Goal: Task Accomplishment & Management: Manage account settings

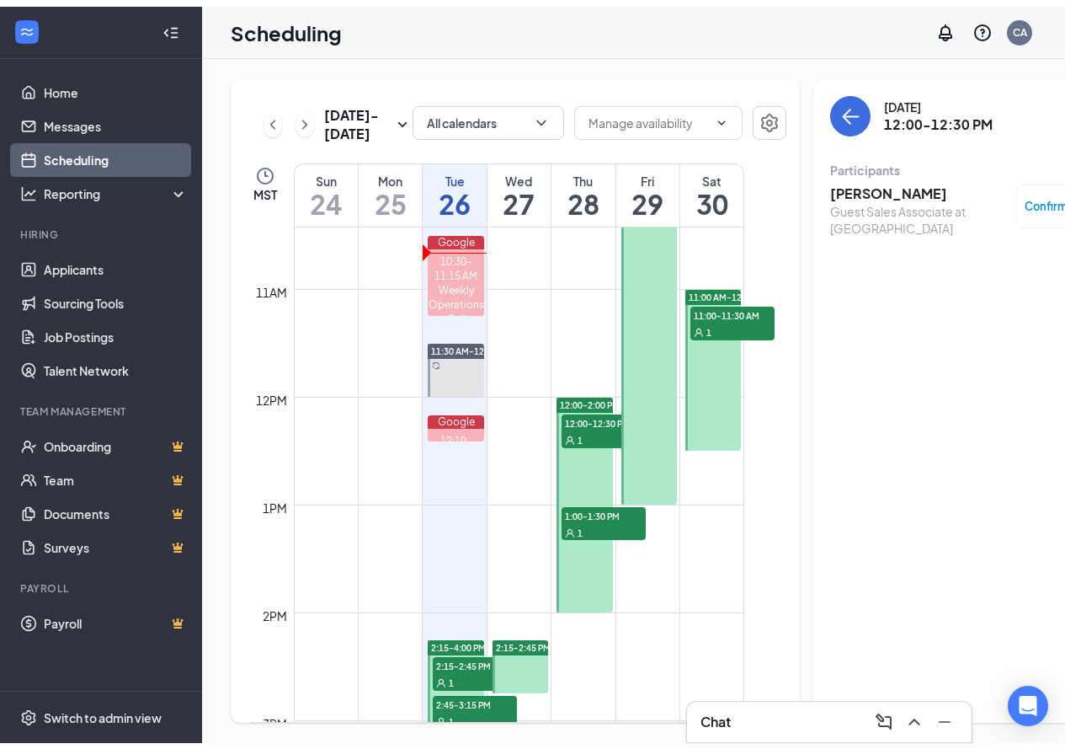
scroll to position [1249, 0]
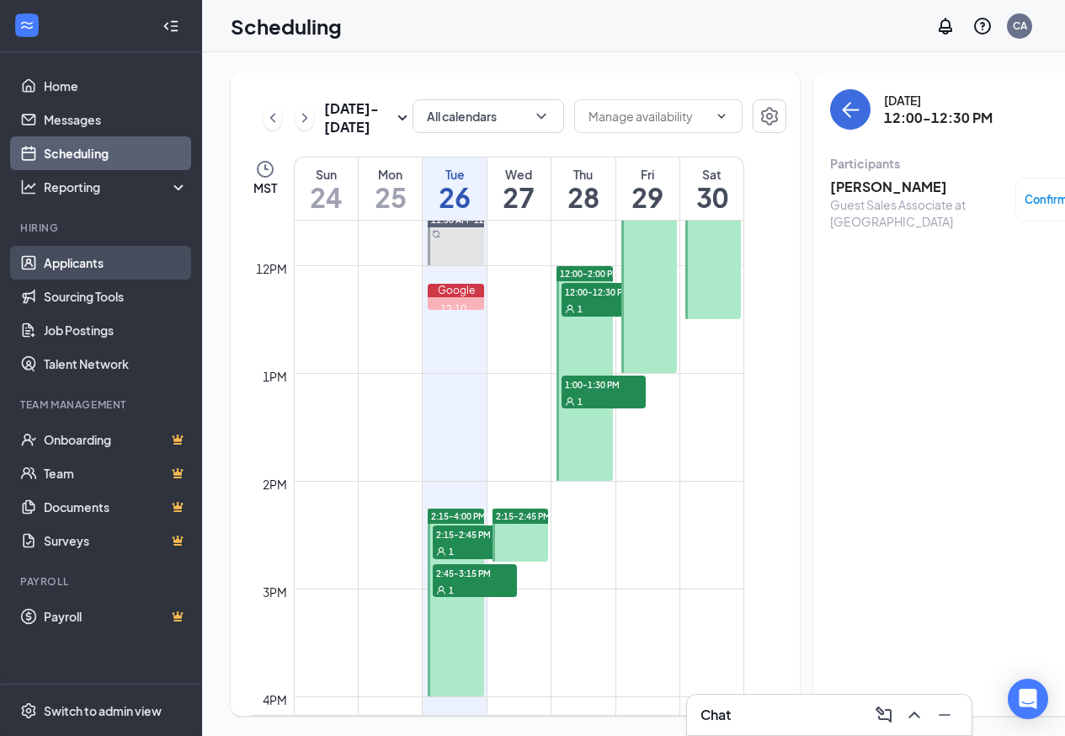
click at [72, 264] on link "Applicants" at bounding box center [116, 263] width 144 height 34
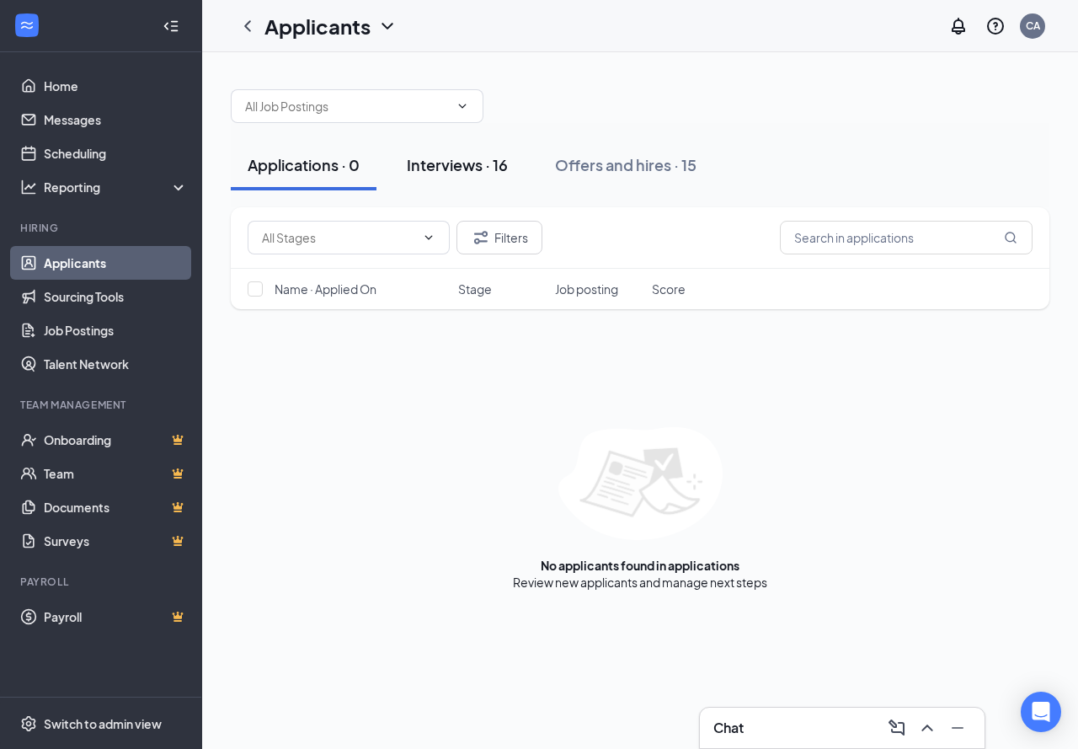
click at [440, 162] on div "Interviews · 16" at bounding box center [457, 164] width 101 height 21
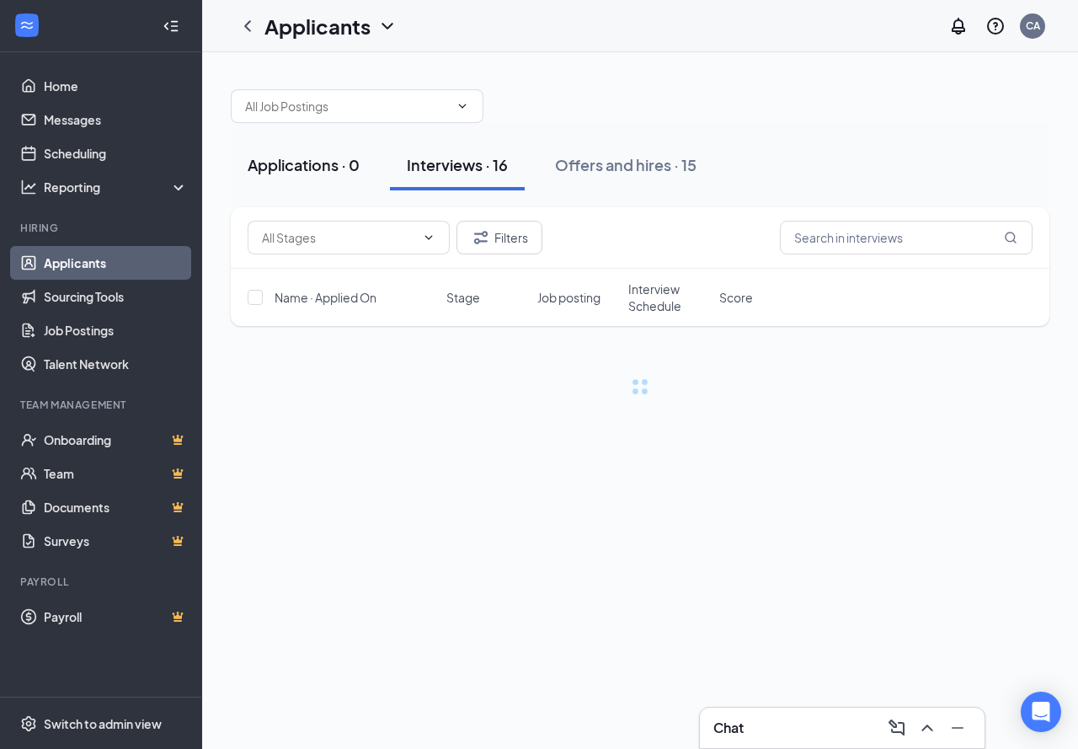
click at [349, 166] on div "Applications · 0" at bounding box center [304, 164] width 112 height 21
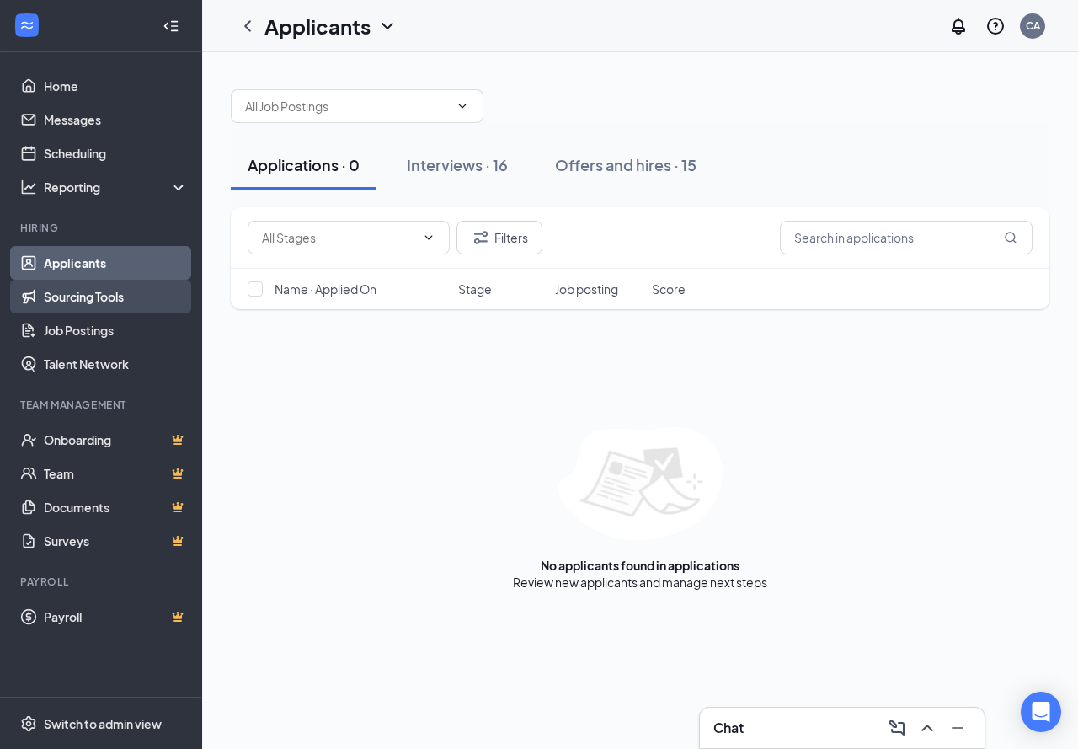
click at [88, 296] on link "Sourcing Tools" at bounding box center [116, 297] width 144 height 34
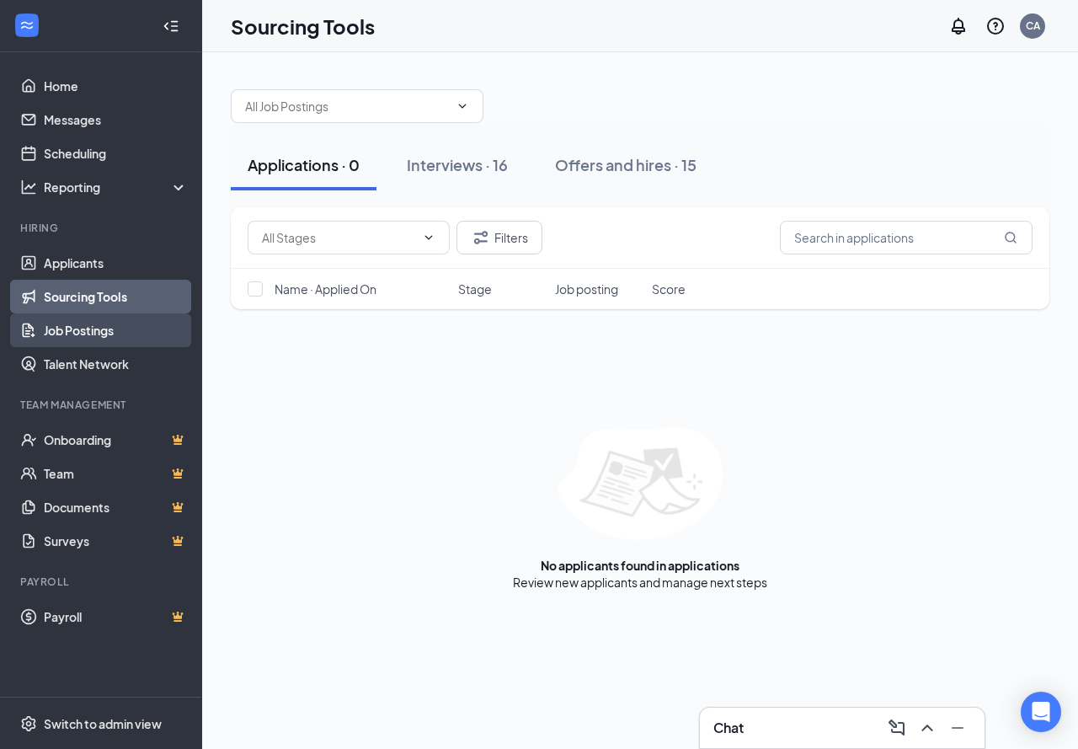
click at [90, 323] on link "Job Postings" at bounding box center [116, 330] width 144 height 34
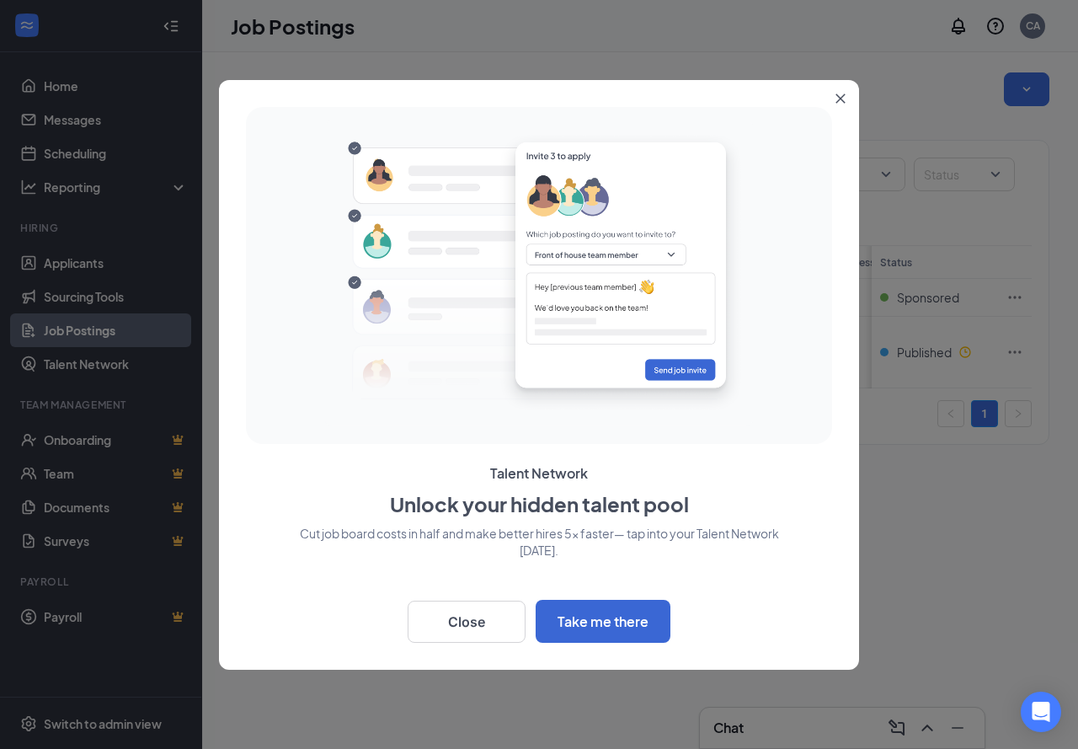
click at [842, 99] on icon "Close" at bounding box center [840, 98] width 10 height 10
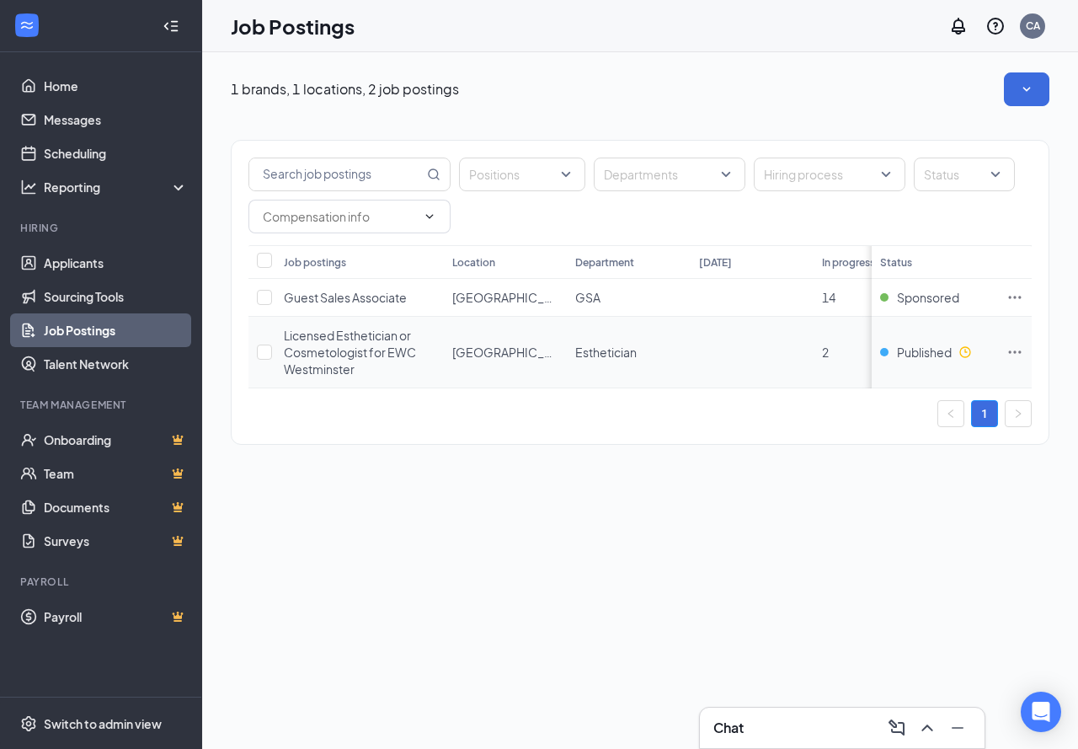
click at [1011, 350] on icon "Ellipses" at bounding box center [1014, 352] width 17 height 17
click at [720, 445] on div "Positions Departments Hiring process Status Job postings Location Department [D…" at bounding box center [640, 292] width 819 height 305
click at [714, 445] on div "Positions Departments Hiring process Status Job postings Location Department [D…" at bounding box center [640, 292] width 819 height 305
click at [81, 262] on link "Applicants" at bounding box center [116, 263] width 144 height 34
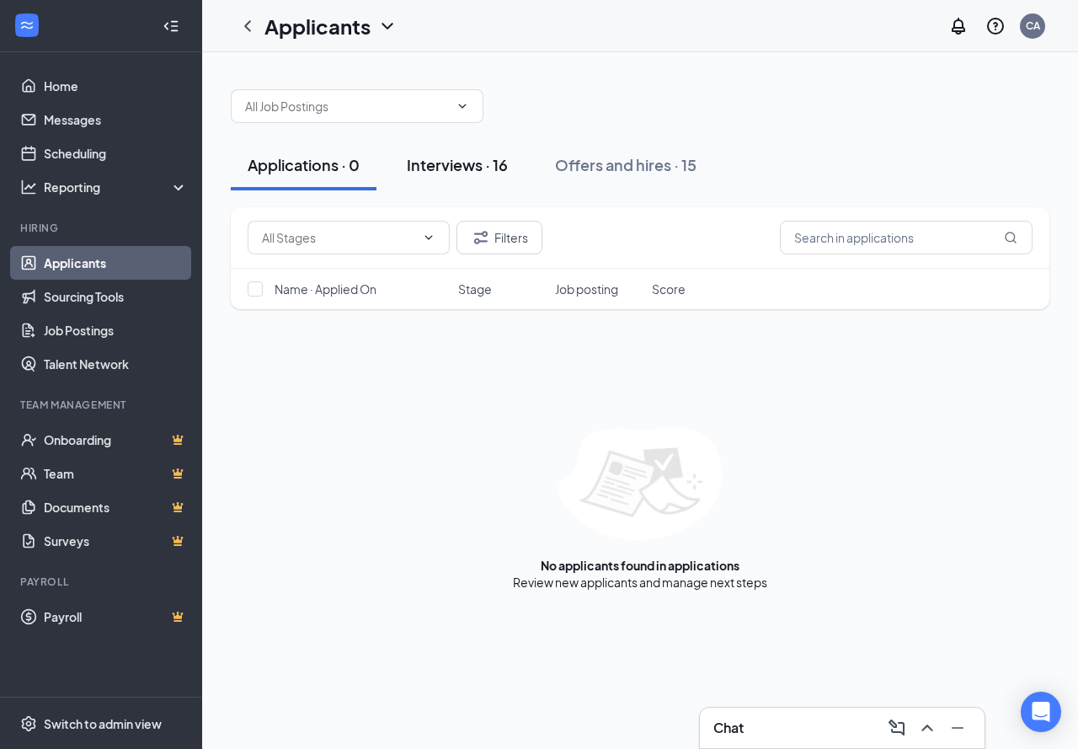
click at [481, 158] on div "Interviews · 16" at bounding box center [457, 164] width 101 height 21
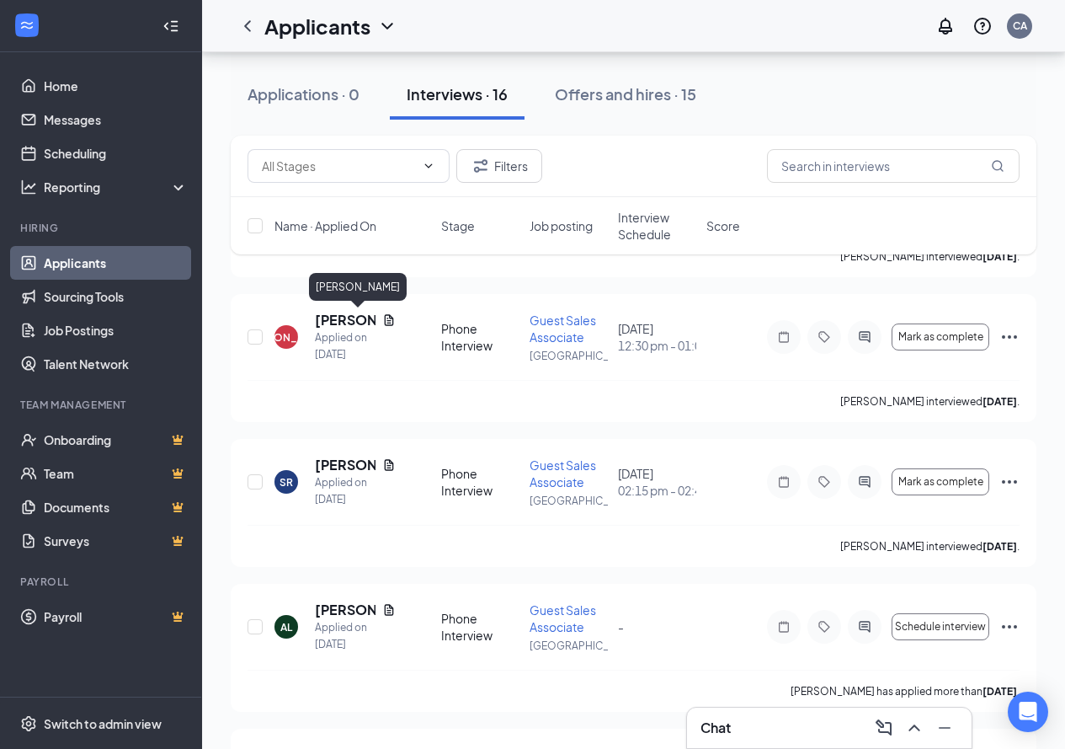
scroll to position [1600, 0]
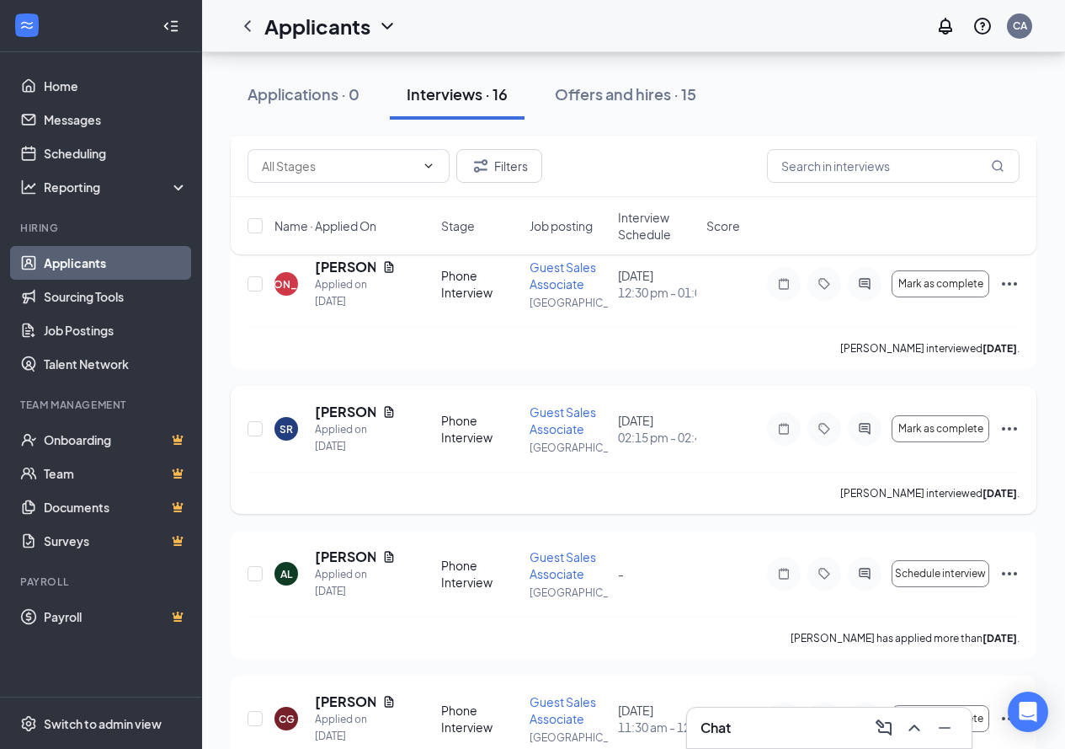
click at [1022, 426] on div "SR [PERSON_NAME] Applied on [DATE] Phone Interview Guest Sales Associate [GEOGR…" at bounding box center [634, 450] width 806 height 128
click at [1014, 426] on icon "Ellipses" at bounding box center [1010, 429] width 20 height 20
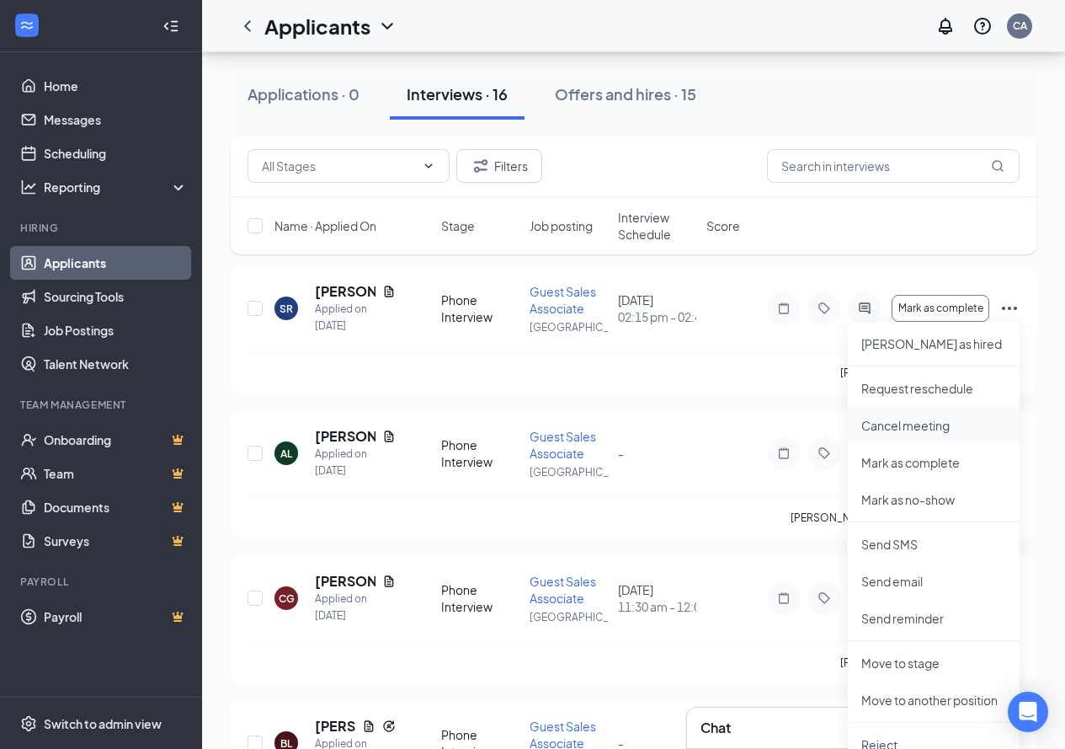
scroll to position [1937, 0]
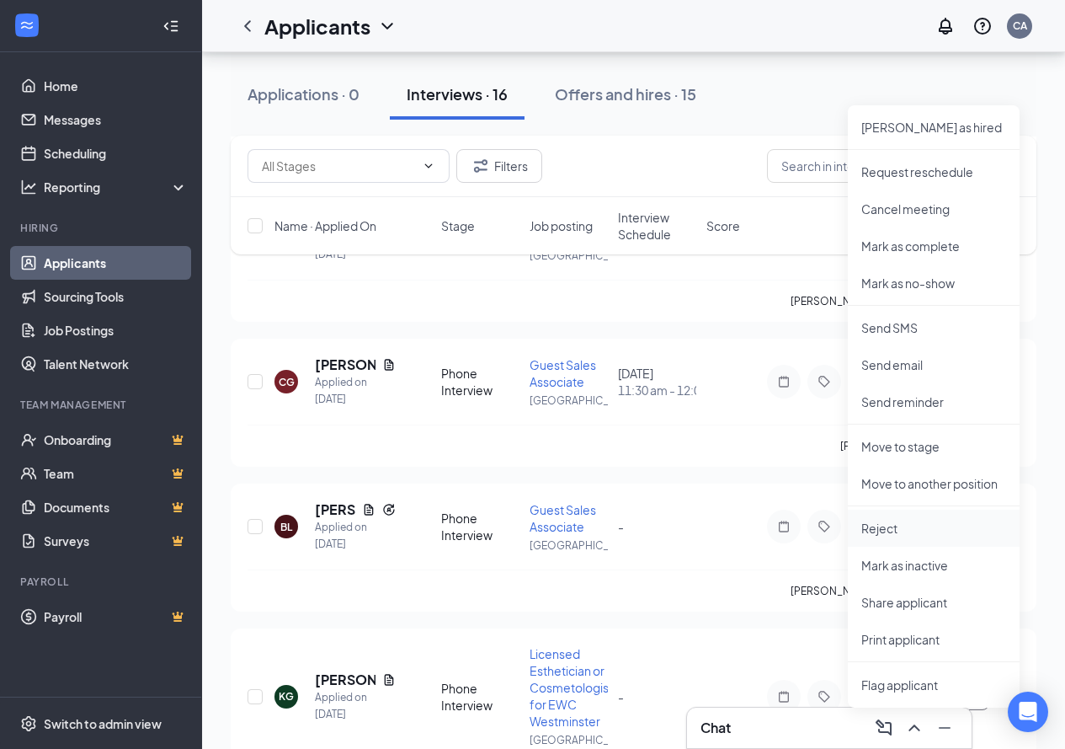
click at [906, 525] on p "Reject" at bounding box center [934, 528] width 145 height 17
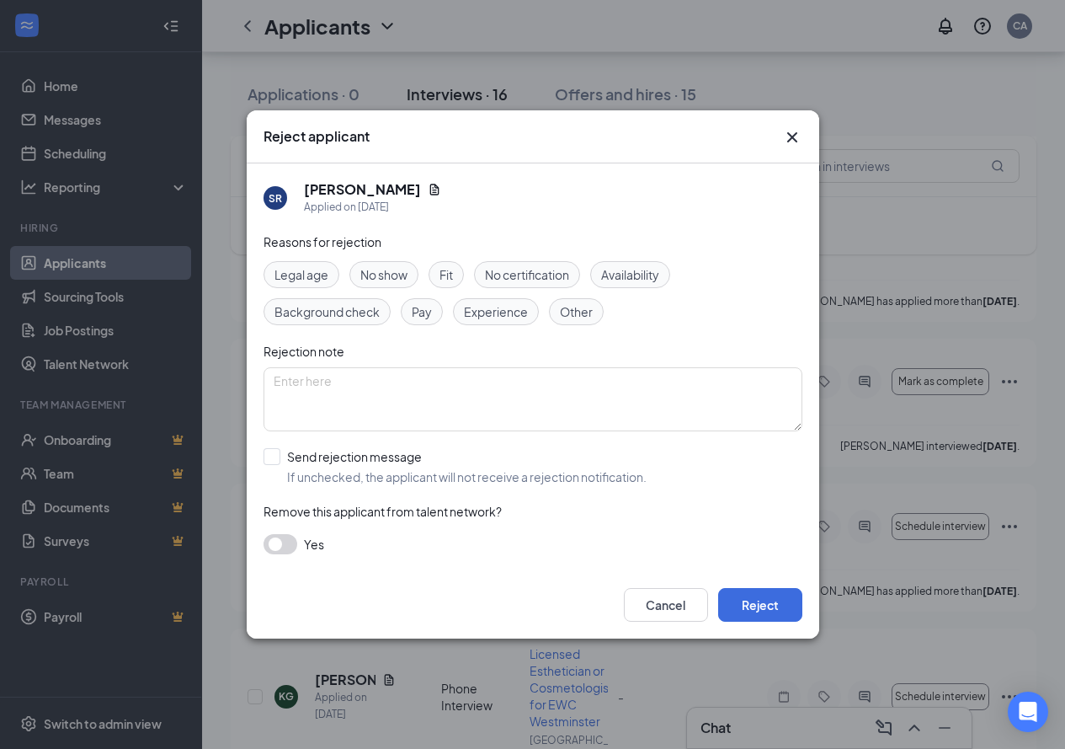
click at [465, 447] on div "Reasons for rejection Legal age No show Fit No certification Availability Backg…" at bounding box center [533, 401] width 539 height 339
click at [462, 454] on input "Send rejection message If unchecked, the applicant will not receive a rejection…" at bounding box center [455, 466] width 383 height 37
checkbox input "true"
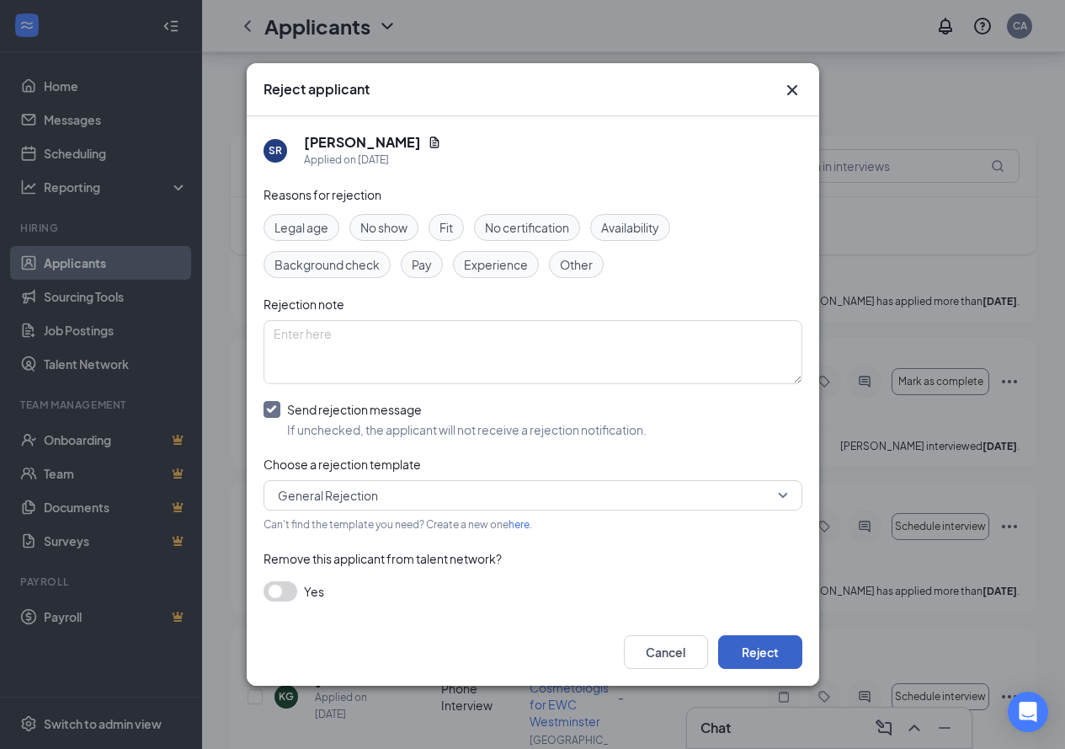
click at [748, 645] on button "Reject" at bounding box center [760, 652] width 84 height 34
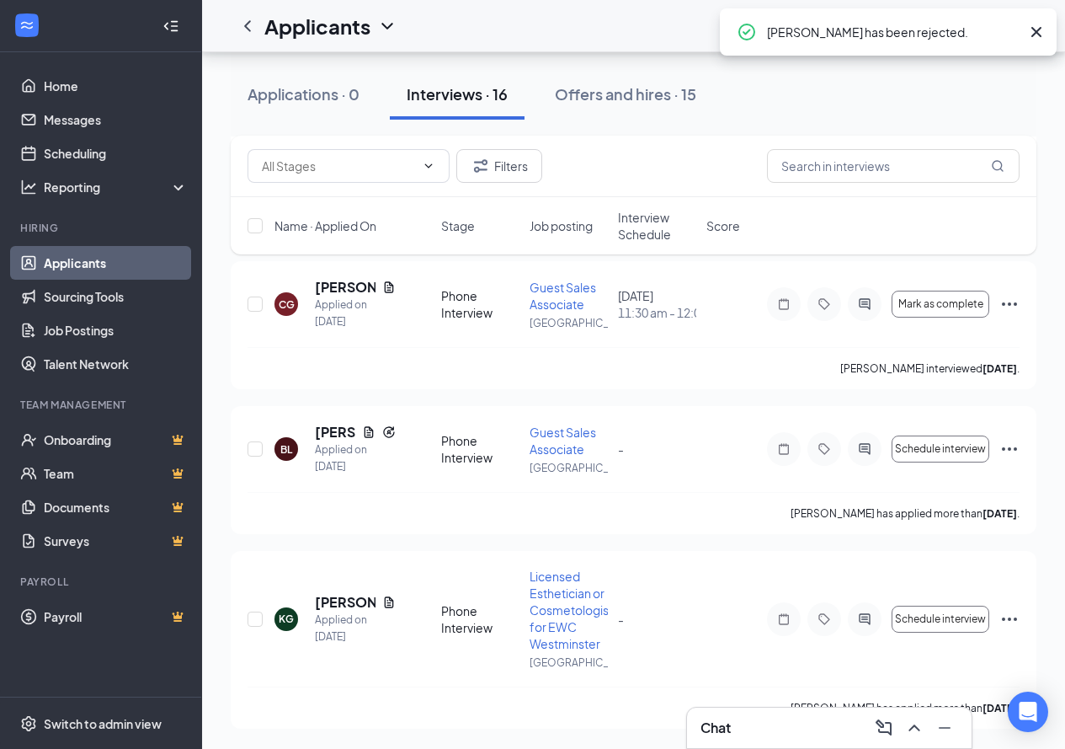
scroll to position [1870, 0]
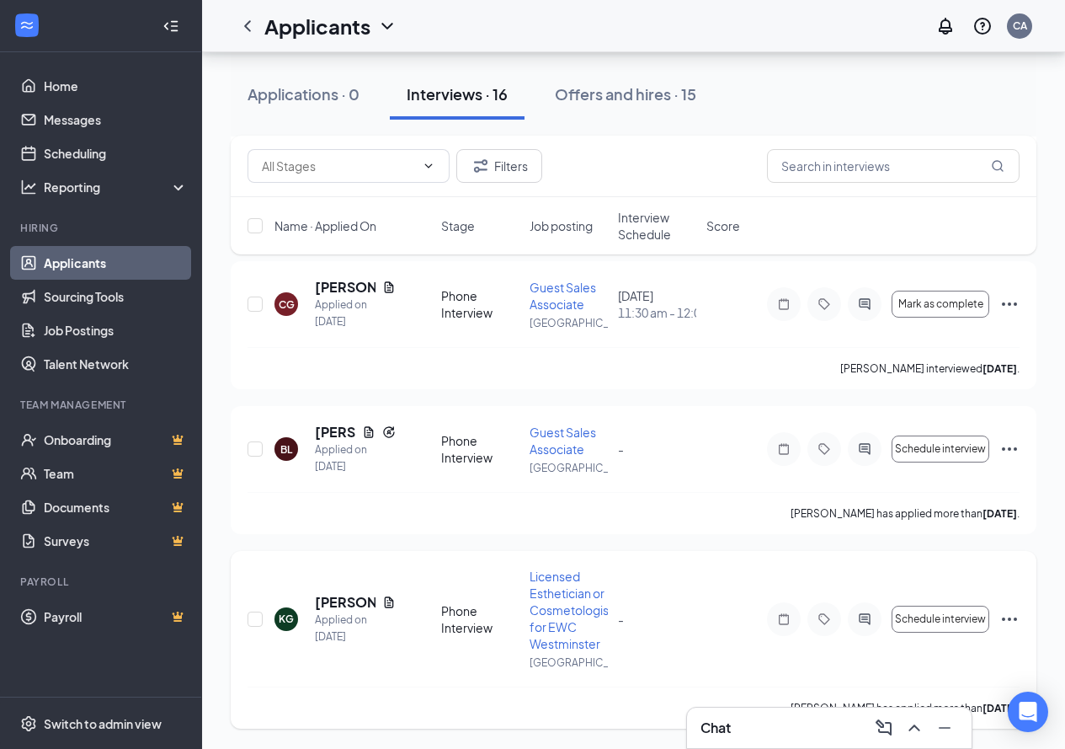
click at [1006, 613] on icon "Ellipses" at bounding box center [1010, 619] width 20 height 20
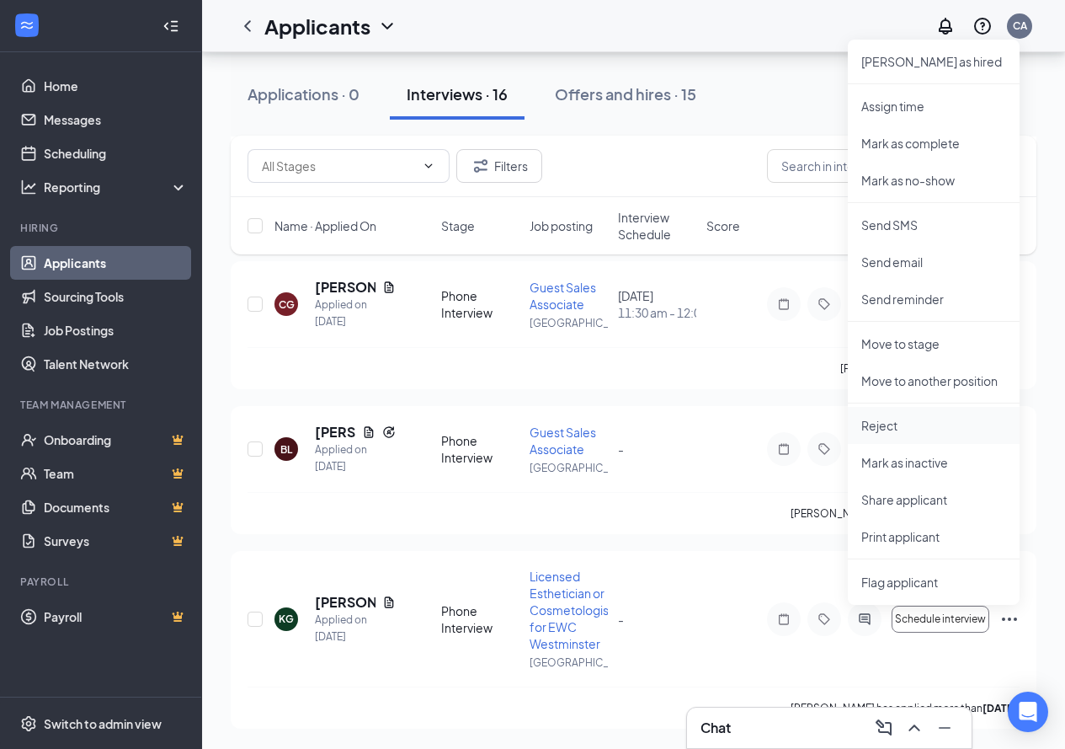
click at [899, 416] on li "Reject" at bounding box center [934, 425] width 172 height 37
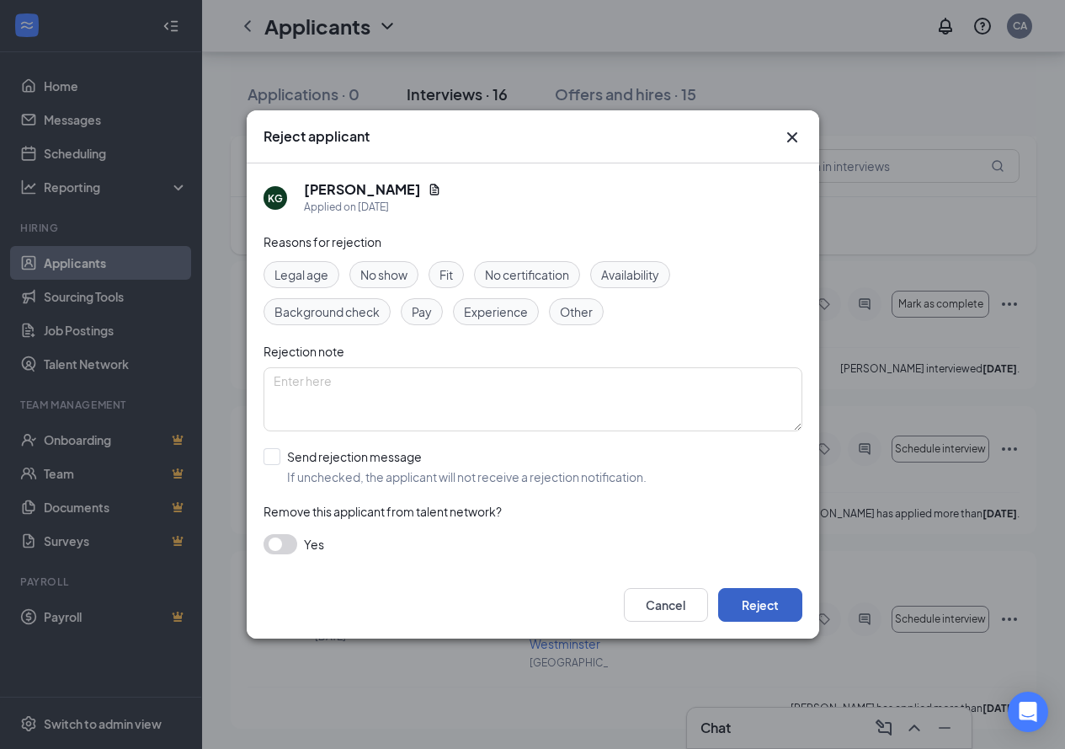
click at [755, 600] on button "Reject" at bounding box center [760, 605] width 84 height 34
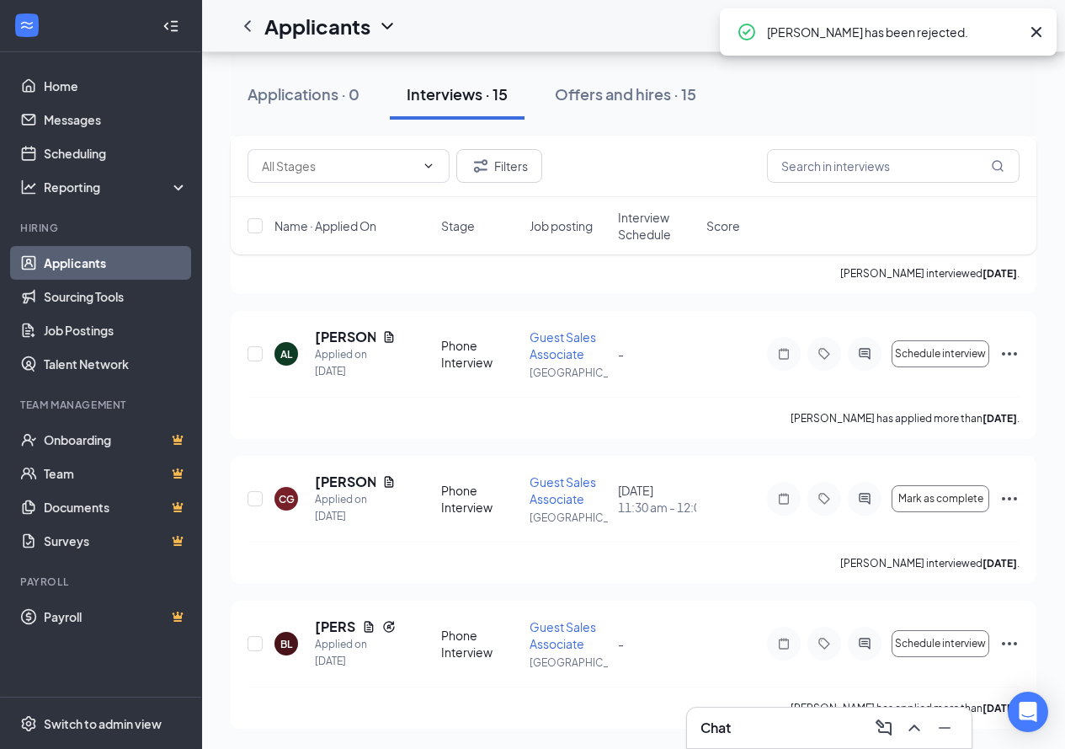
scroll to position [1675, 0]
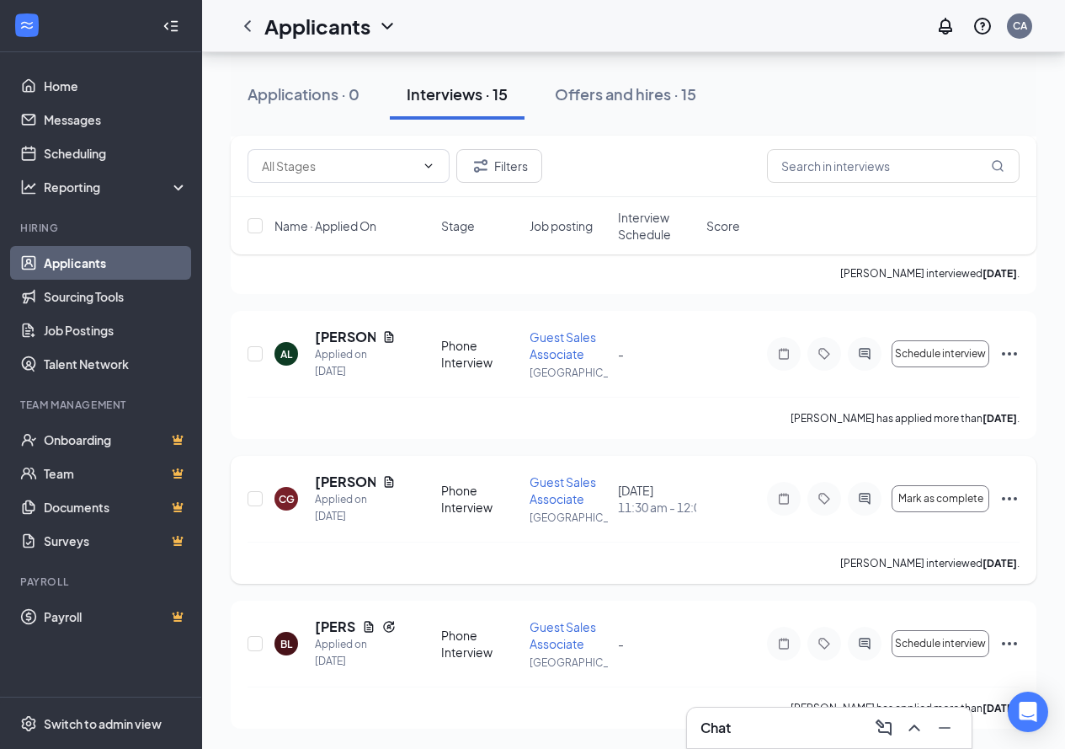
click at [1000, 495] on icon "Ellipses" at bounding box center [1010, 498] width 20 height 20
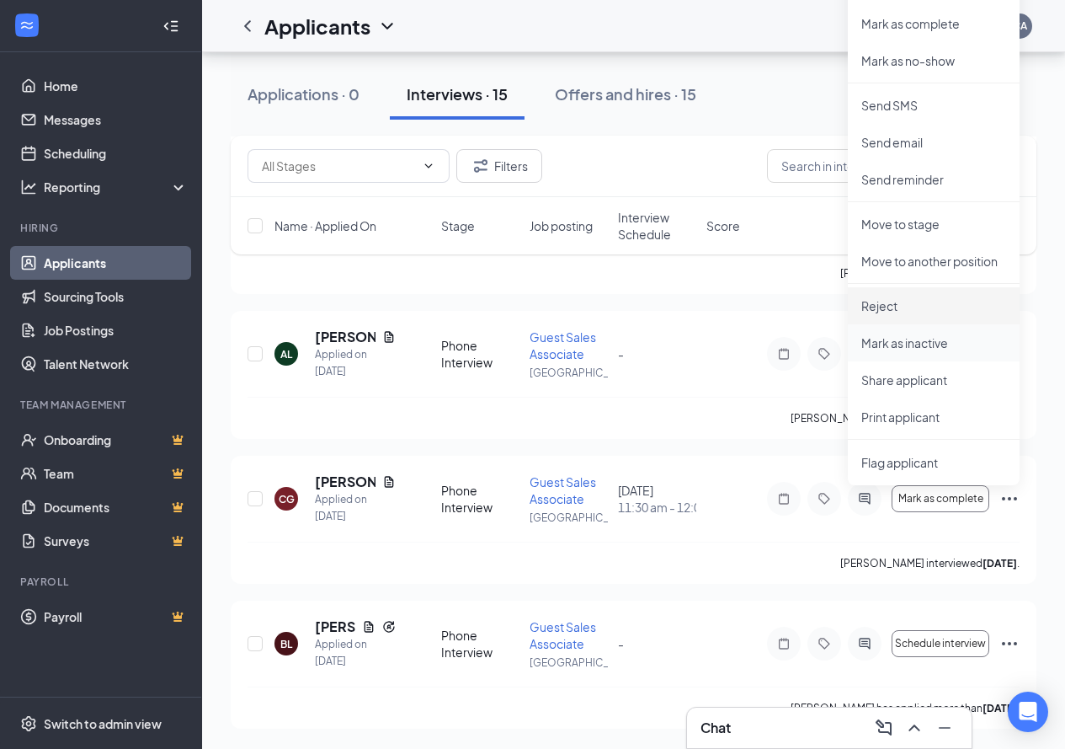
click at [876, 301] on p "Reject" at bounding box center [934, 305] width 145 height 17
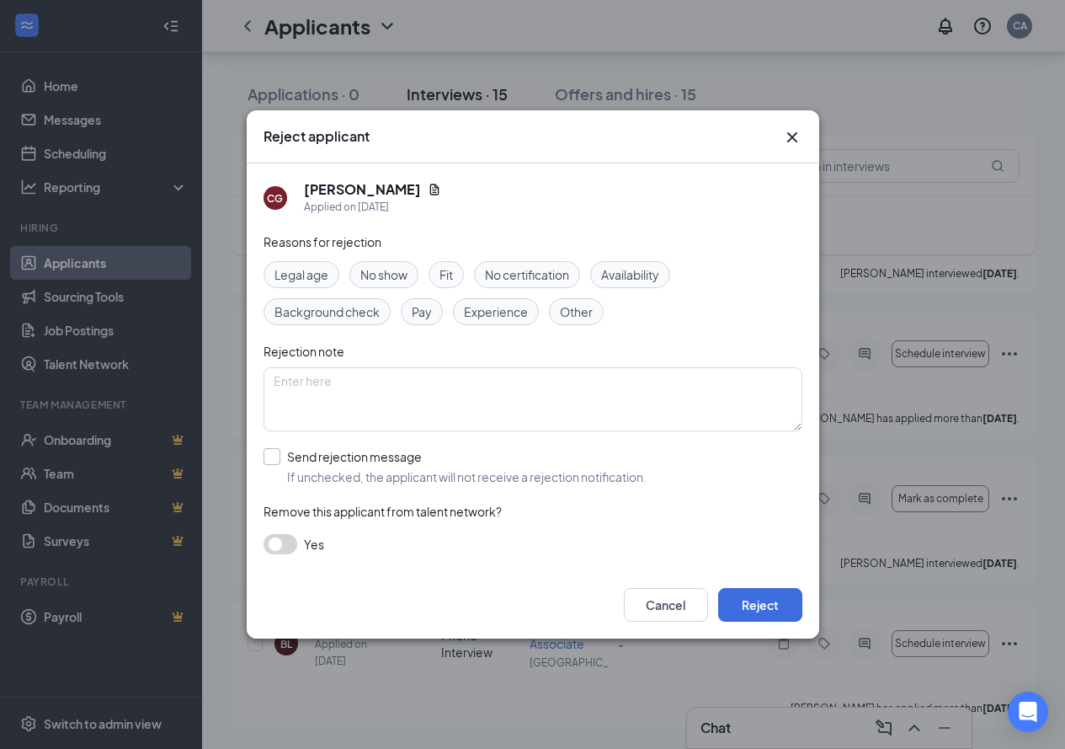
click at [384, 452] on input "Send rejection message If unchecked, the applicant will not receive a rejection…" at bounding box center [455, 466] width 383 height 37
checkbox input "true"
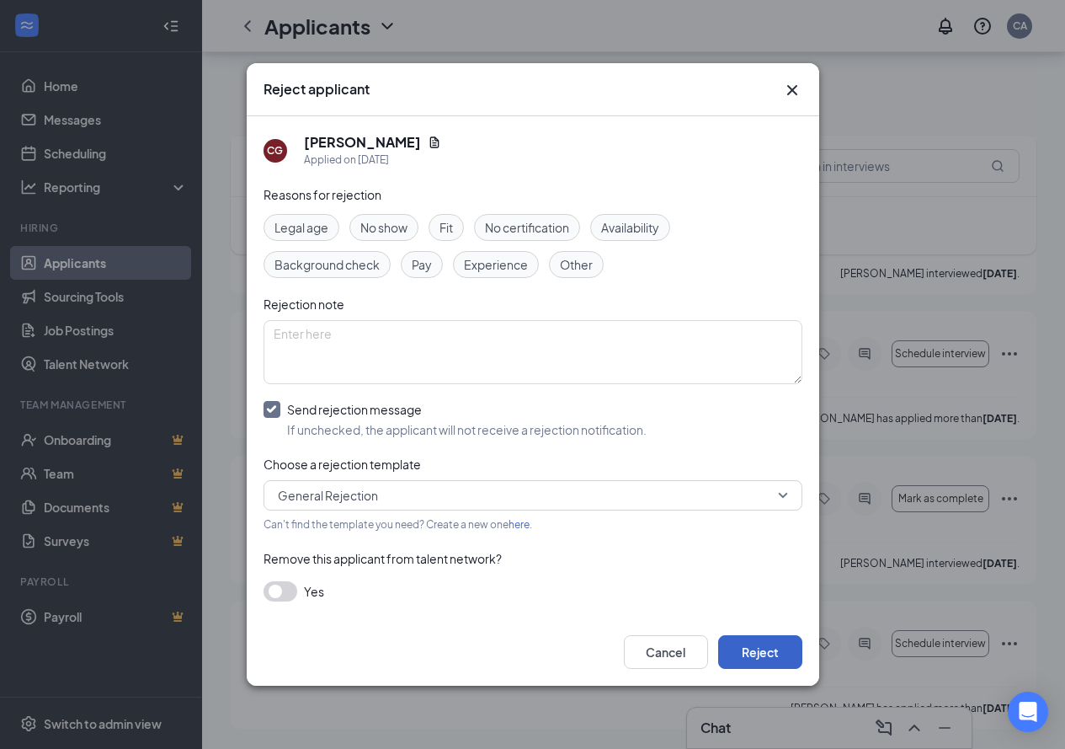
click at [777, 658] on button "Reject" at bounding box center [760, 652] width 84 height 34
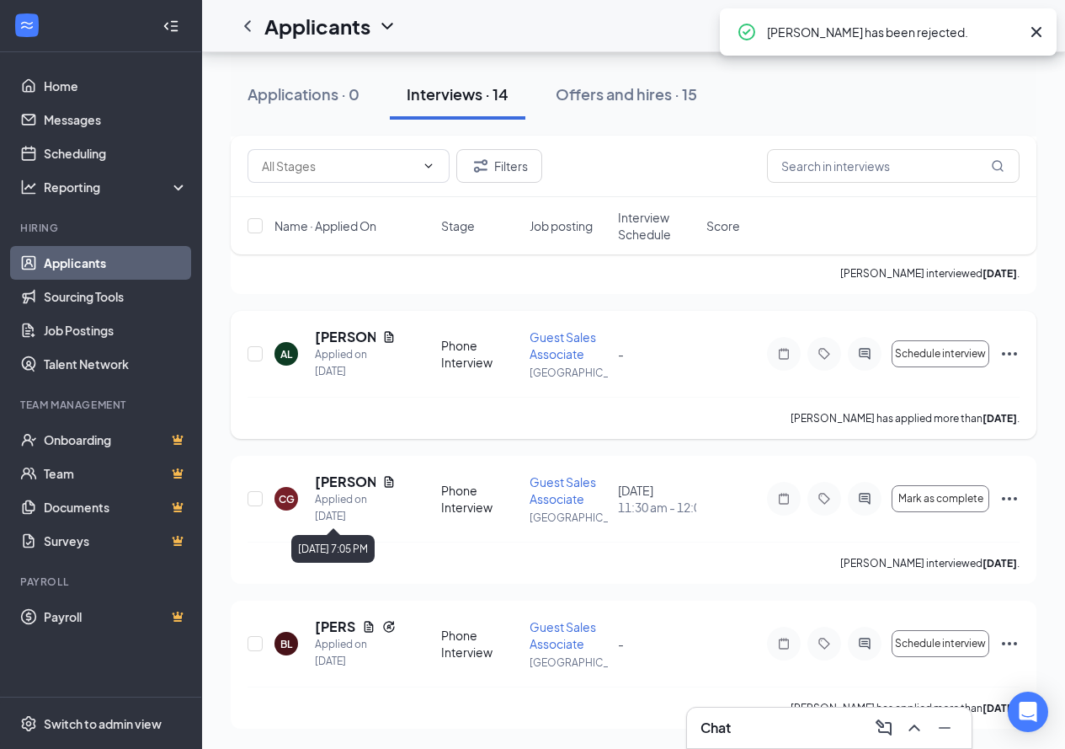
scroll to position [1530, 0]
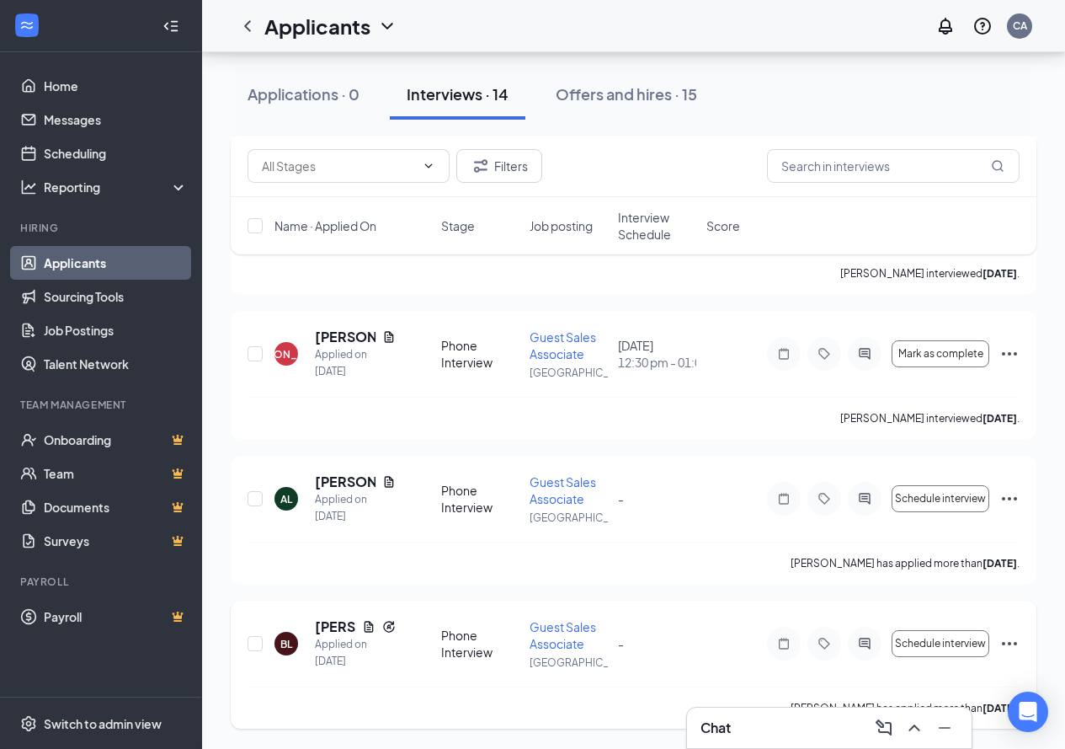
click at [1014, 638] on icon "Ellipses" at bounding box center [1010, 643] width 20 height 20
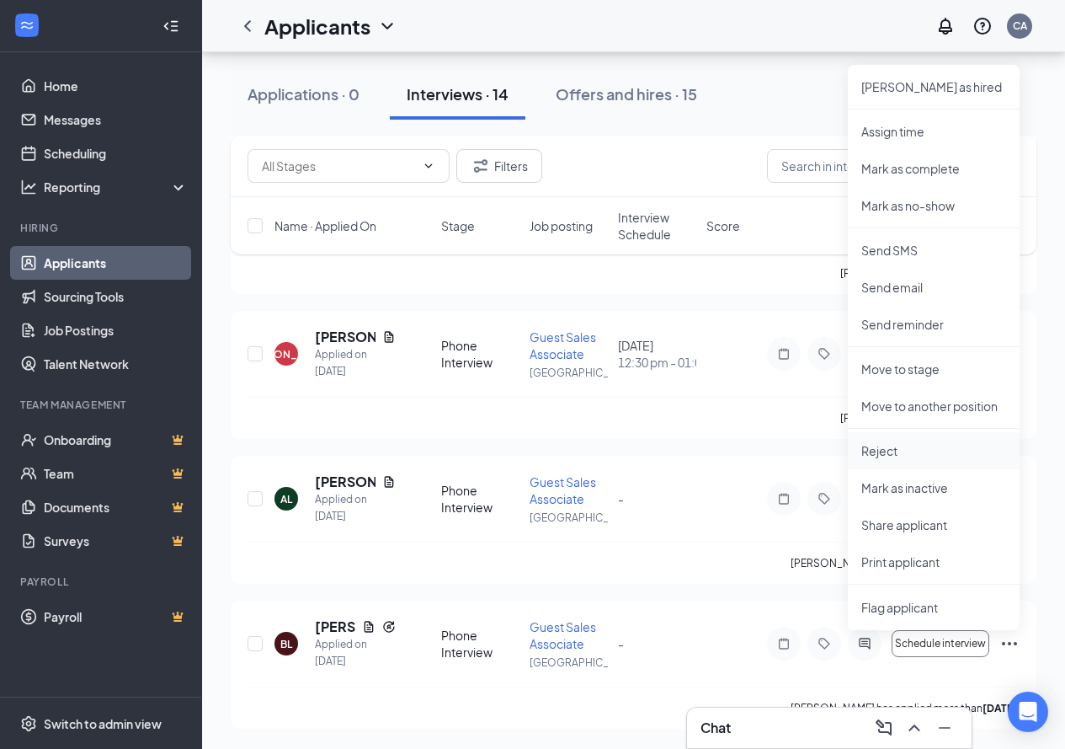
click at [890, 445] on p "Reject" at bounding box center [934, 450] width 145 height 17
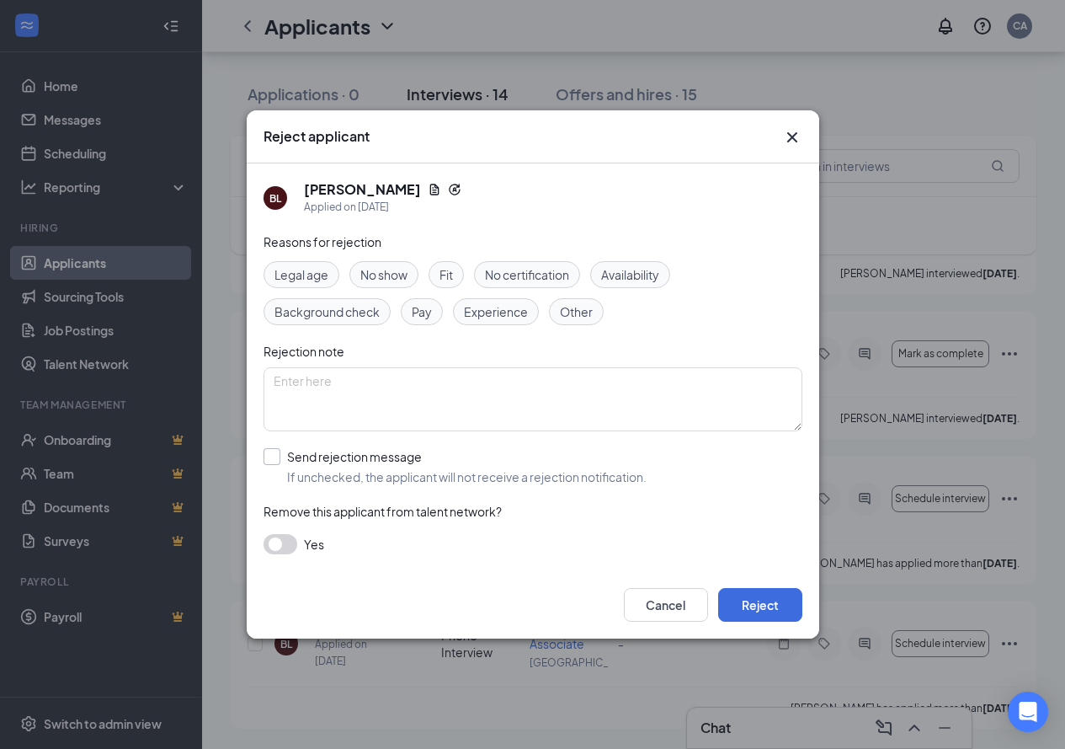
click at [317, 472] on input "Send rejection message If unchecked, the applicant will not receive a rejection…" at bounding box center [455, 466] width 383 height 37
checkbox input "true"
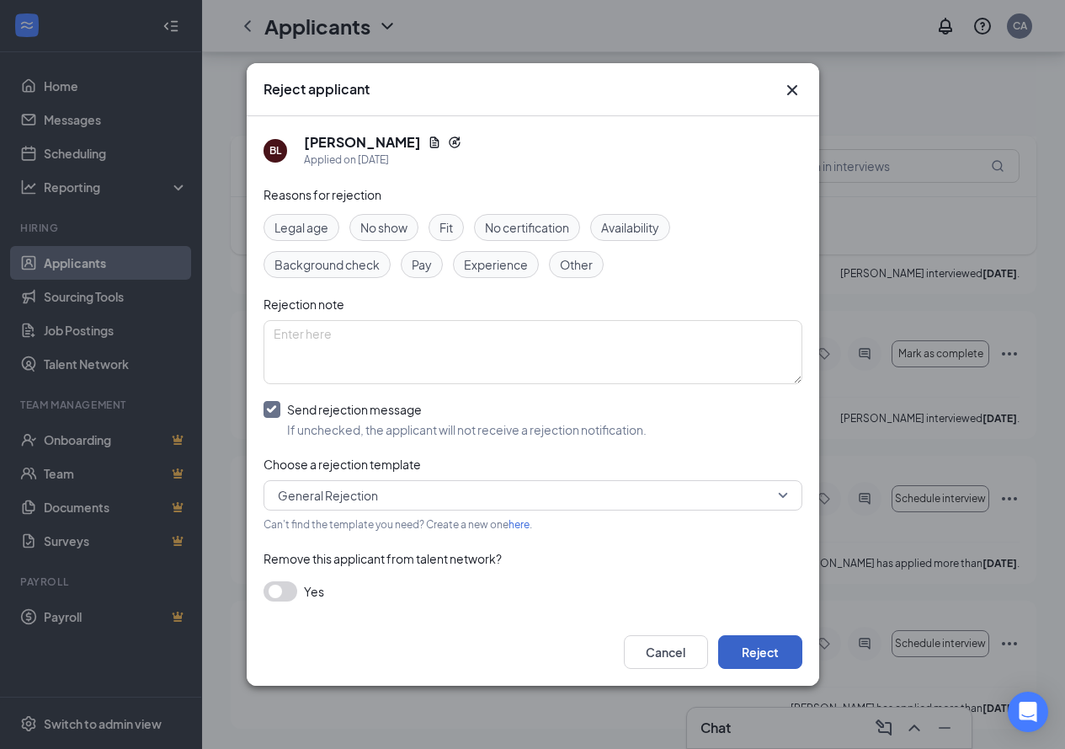
click at [755, 647] on button "Reject" at bounding box center [760, 652] width 84 height 34
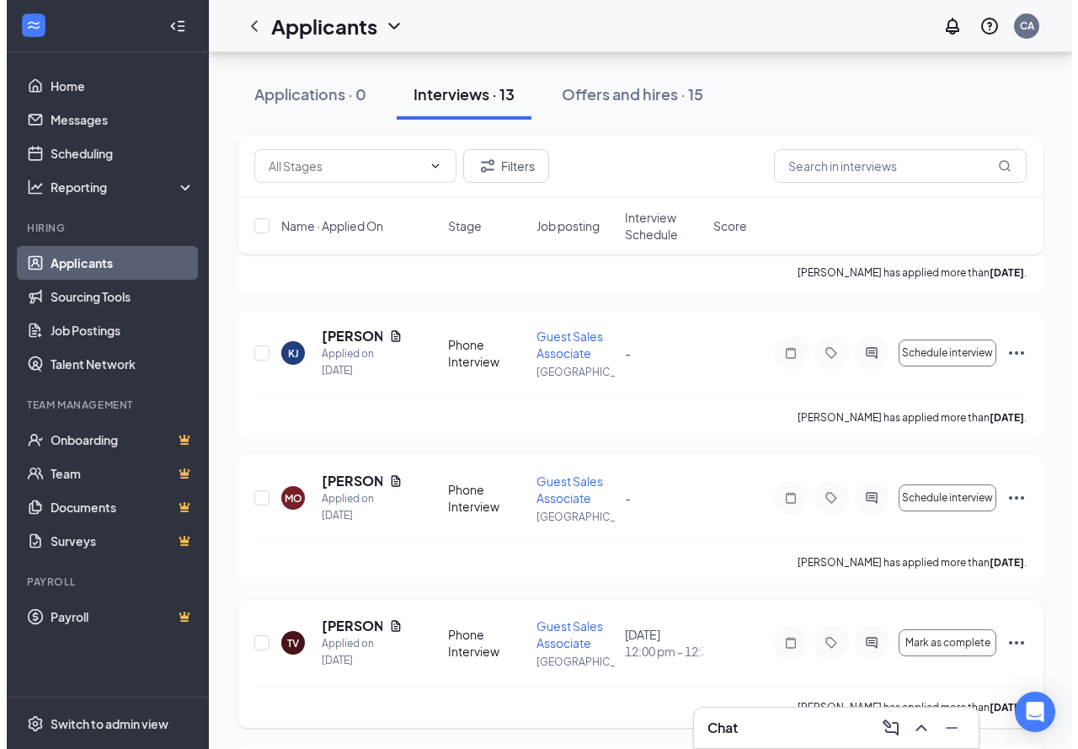
scroll to position [0, 0]
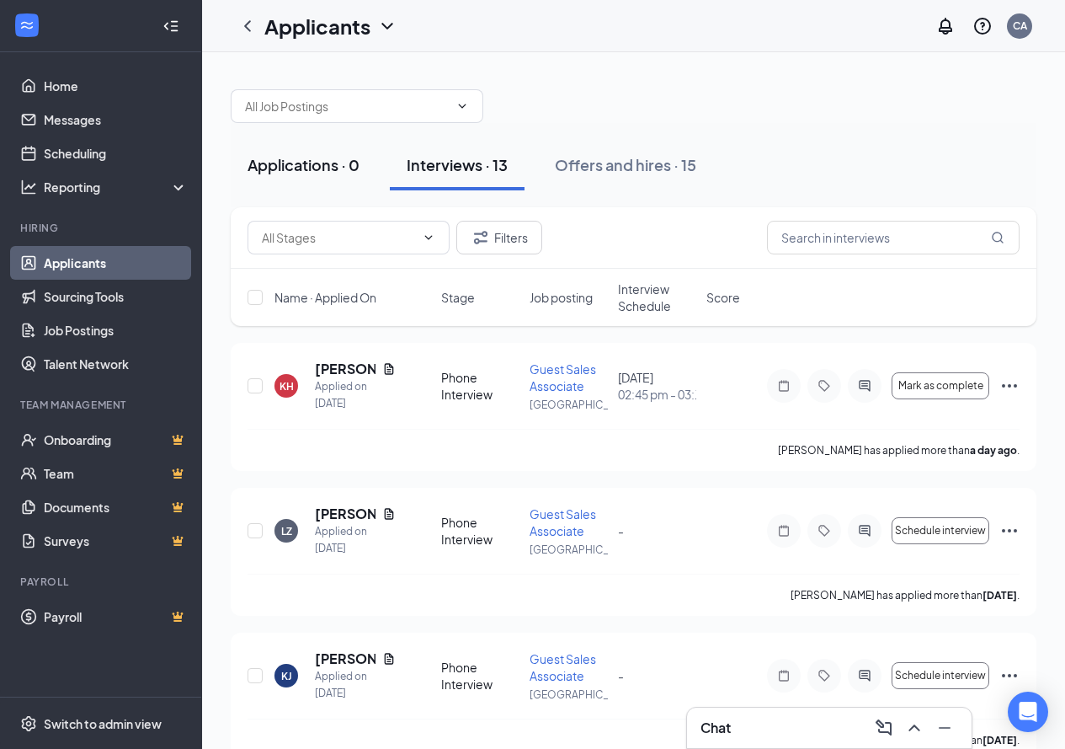
click at [271, 162] on div "Applications · 0" at bounding box center [304, 164] width 112 height 21
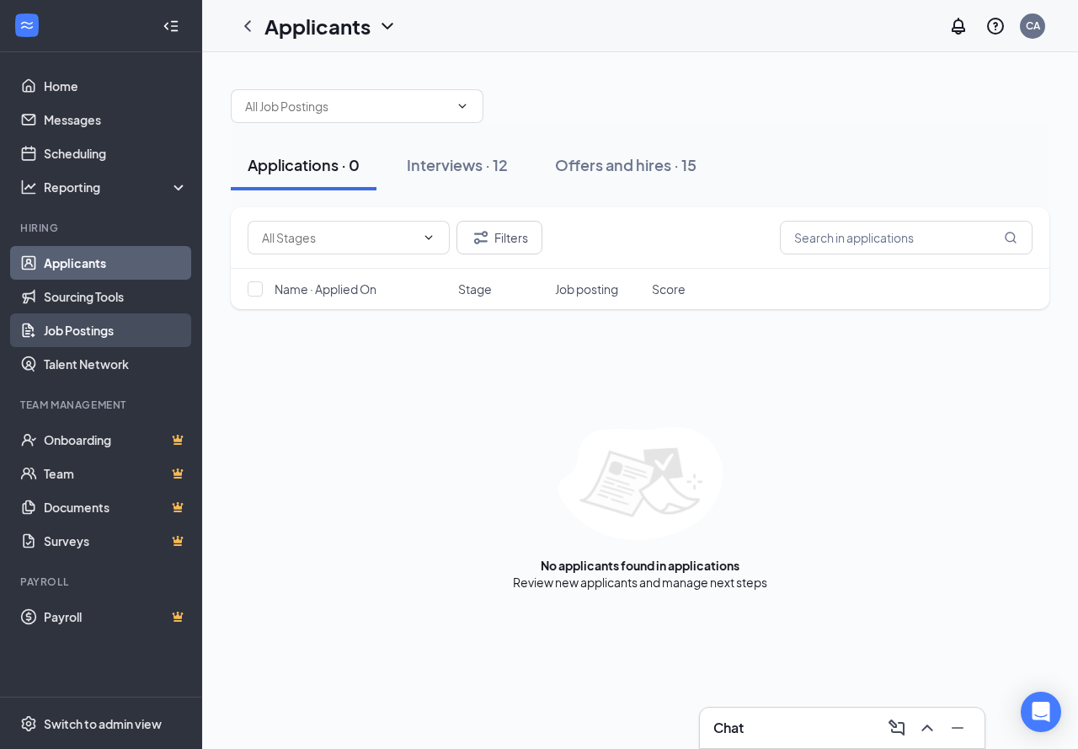
click at [83, 324] on link "Job Postings" at bounding box center [116, 330] width 144 height 34
